Goal: Find specific page/section: Find specific page/section

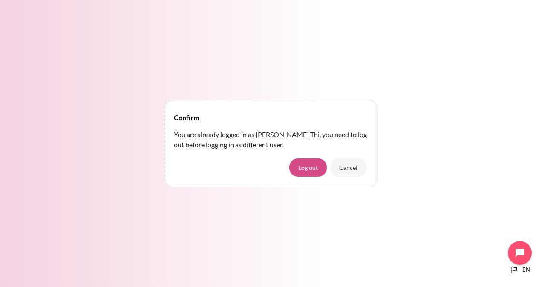
click at [303, 172] on button "Log out" at bounding box center [307, 167] width 37 height 18
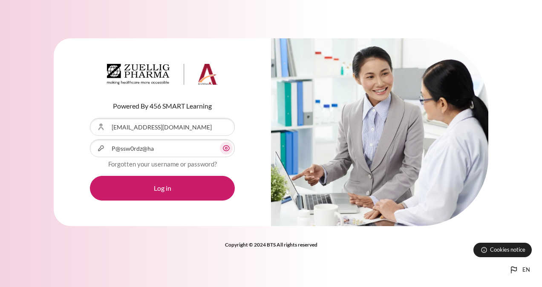
click at [169, 192] on button "Log in" at bounding box center [162, 188] width 145 height 25
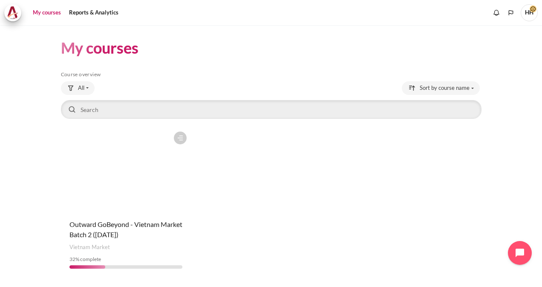
click at [329, 166] on div "Course is starred Actions for course Outward GoBeyond - Vietnam Market Batch 2 …" at bounding box center [271, 201] width 420 height 148
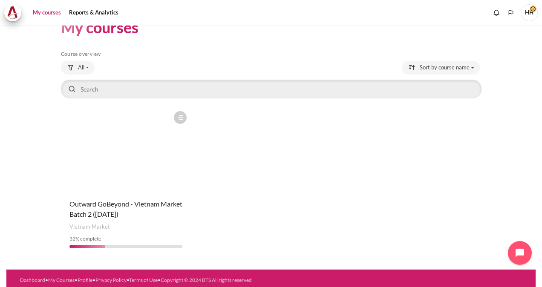
scroll to position [24, 0]
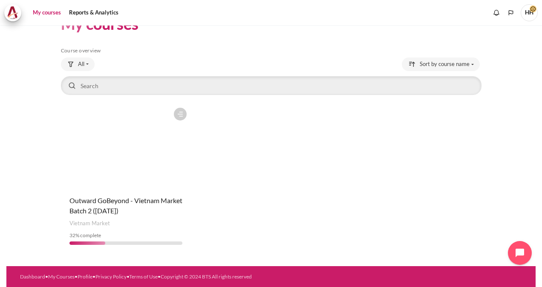
click at [134, 157] on figure "Content" at bounding box center [126, 146] width 130 height 85
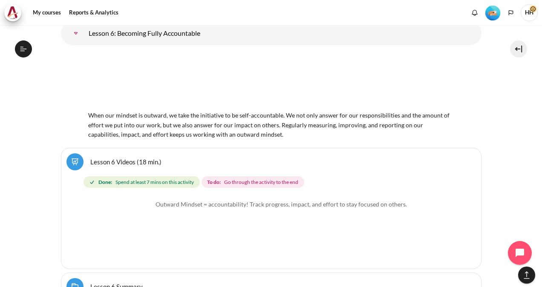
scroll to position [5423, 0]
